Goal: Information Seeking & Learning: Compare options

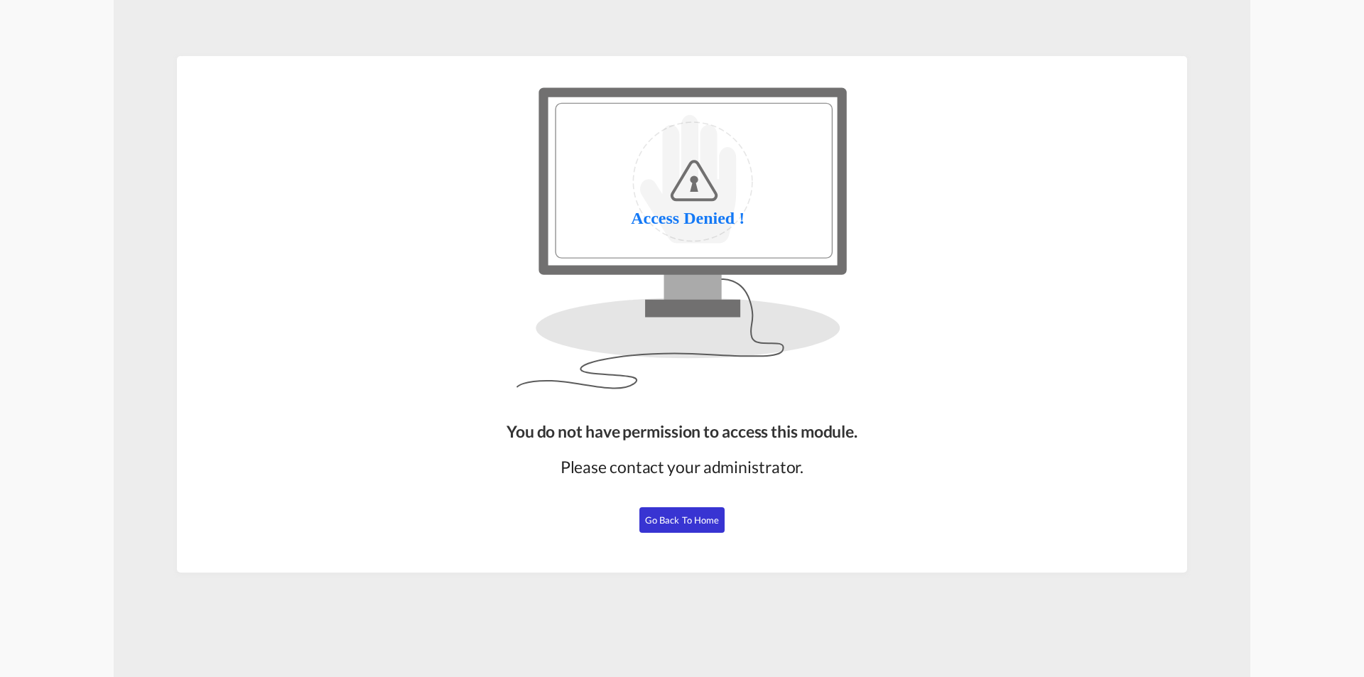
click at [682, 533] on div "You do not have permission to access this module. Please contact your administr…" at bounding box center [682, 490] width 362 height 153
click at [677, 524] on span "Go Back to Home" at bounding box center [682, 519] width 75 height 11
click at [673, 524] on span "Go Back to Home" at bounding box center [682, 519] width 75 height 11
